Goal: Information Seeking & Learning: Learn about a topic

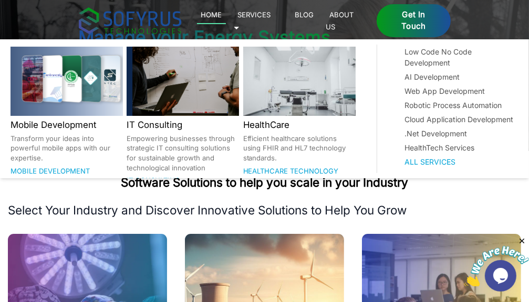
click at [271, 17] on link "Services 🞃" at bounding box center [252, 20] width 37 height 24
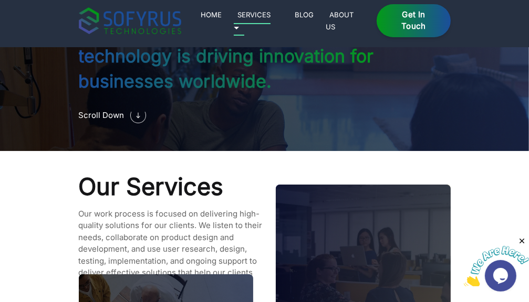
scroll to position [863, 0]
